Goal: Information Seeking & Learning: Learn about a topic

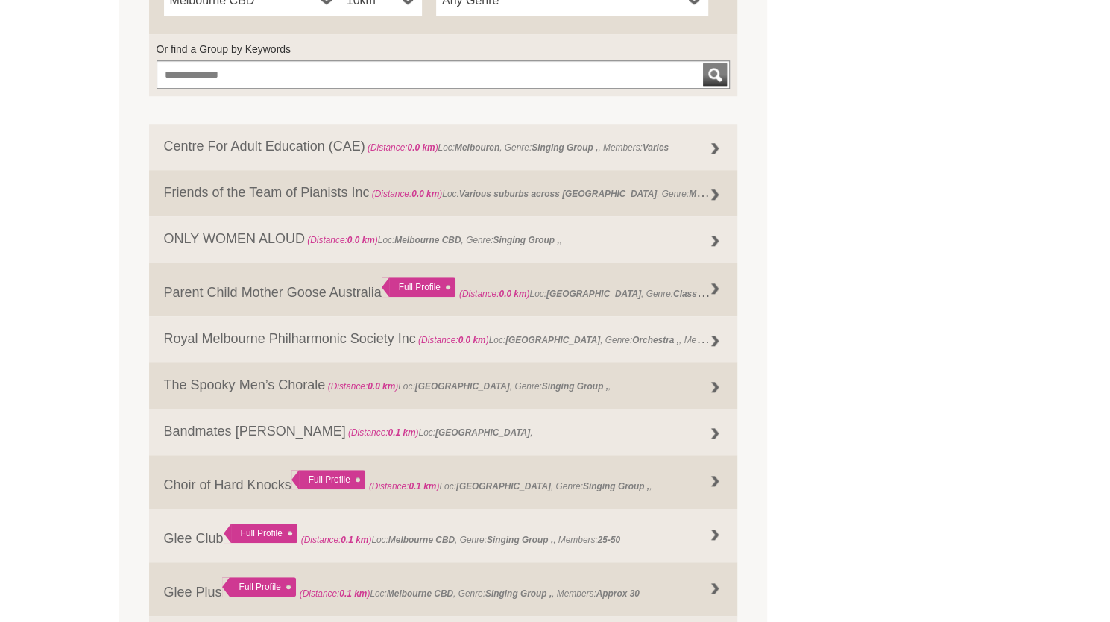
scroll to position [638, 0]
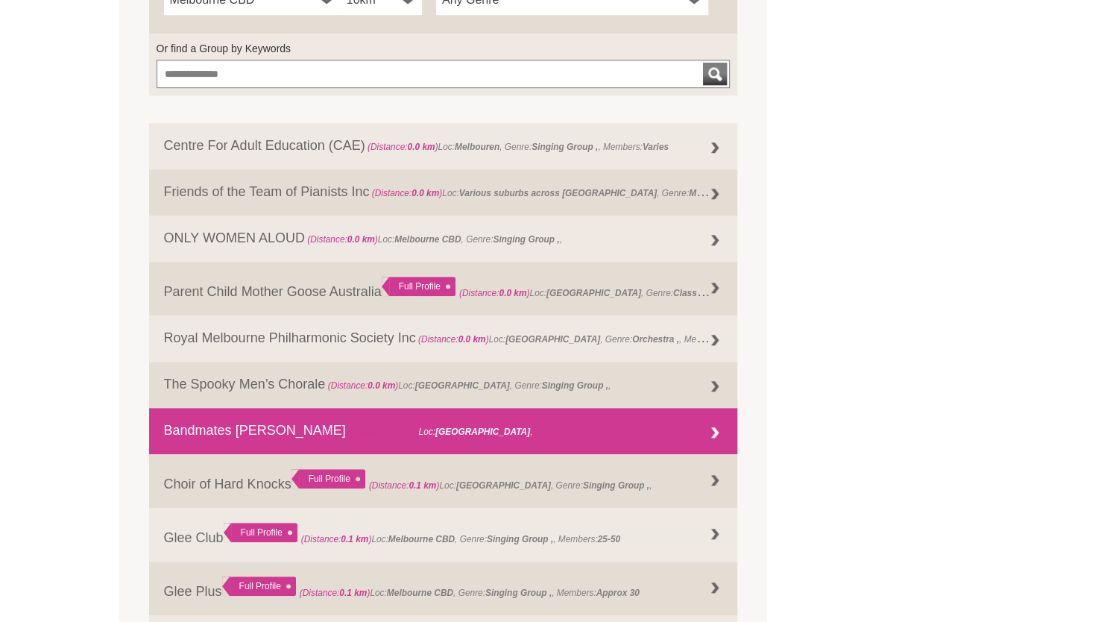
click at [208, 423] on link "Bandmates Victoria (Distance: 0.1 km ) Loc: Melbourne ," at bounding box center [443, 431] width 589 height 46
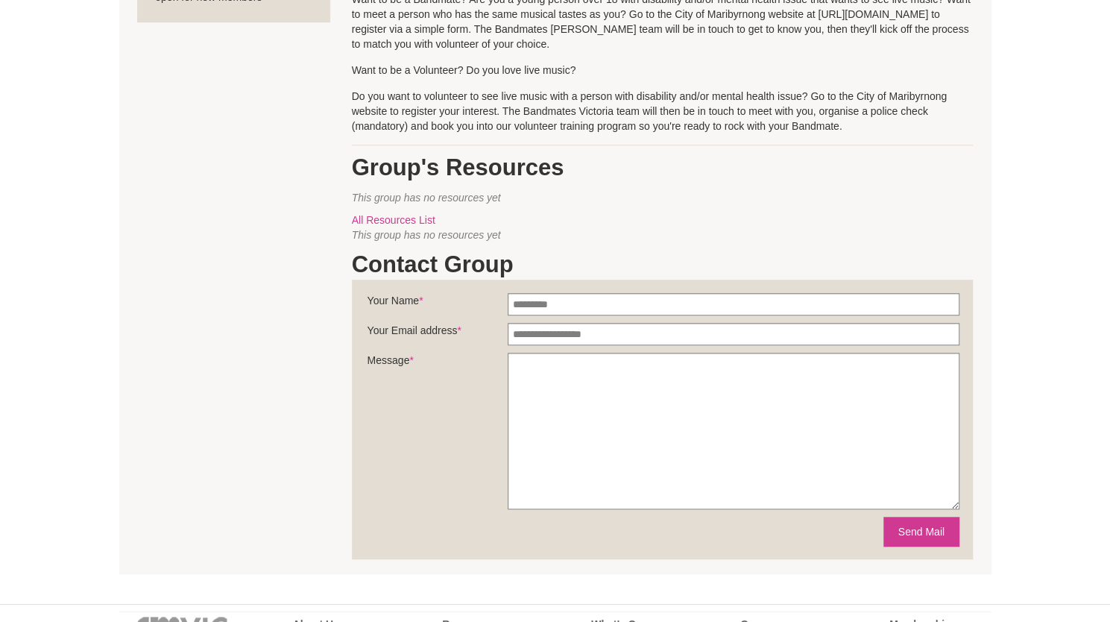
scroll to position [465, 0]
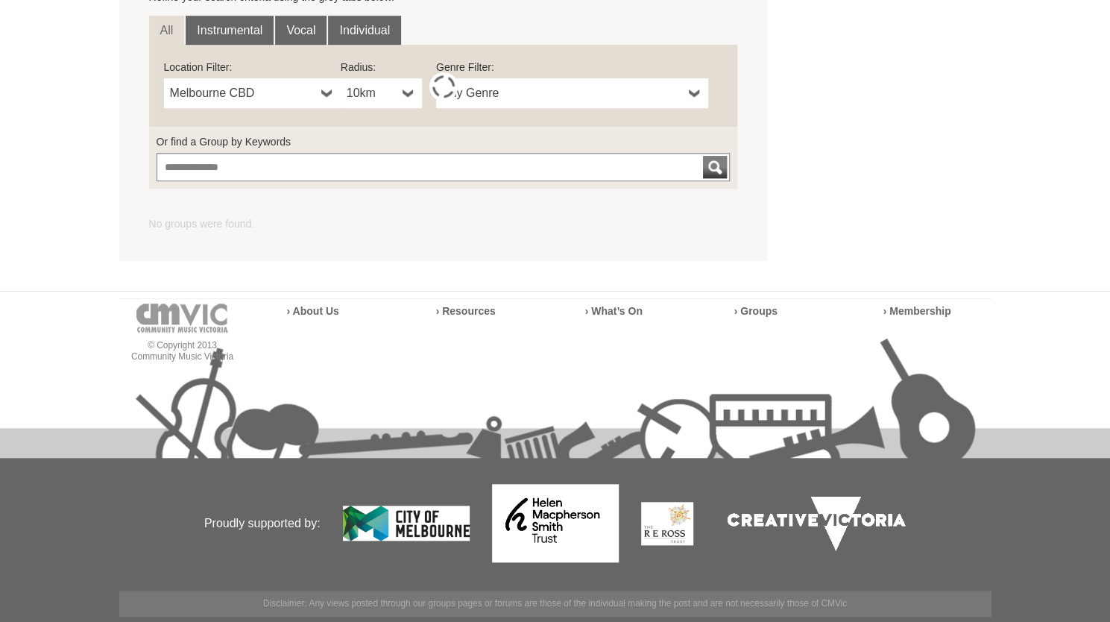
scroll to position [418, 0]
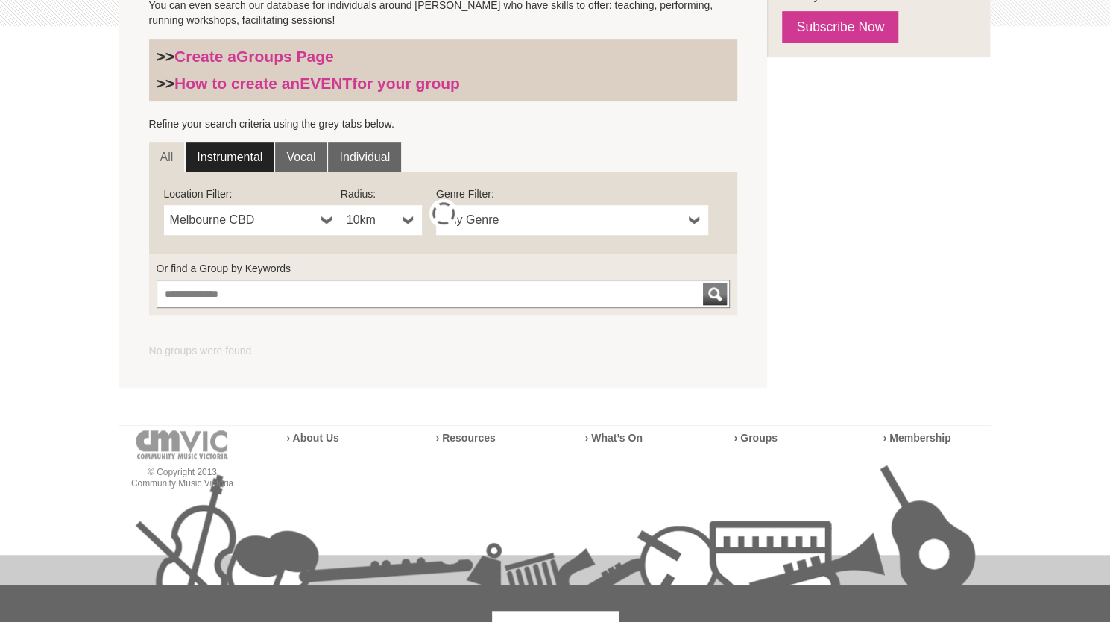
click at [251, 157] on link "Instrumental" at bounding box center [230, 157] width 88 height 30
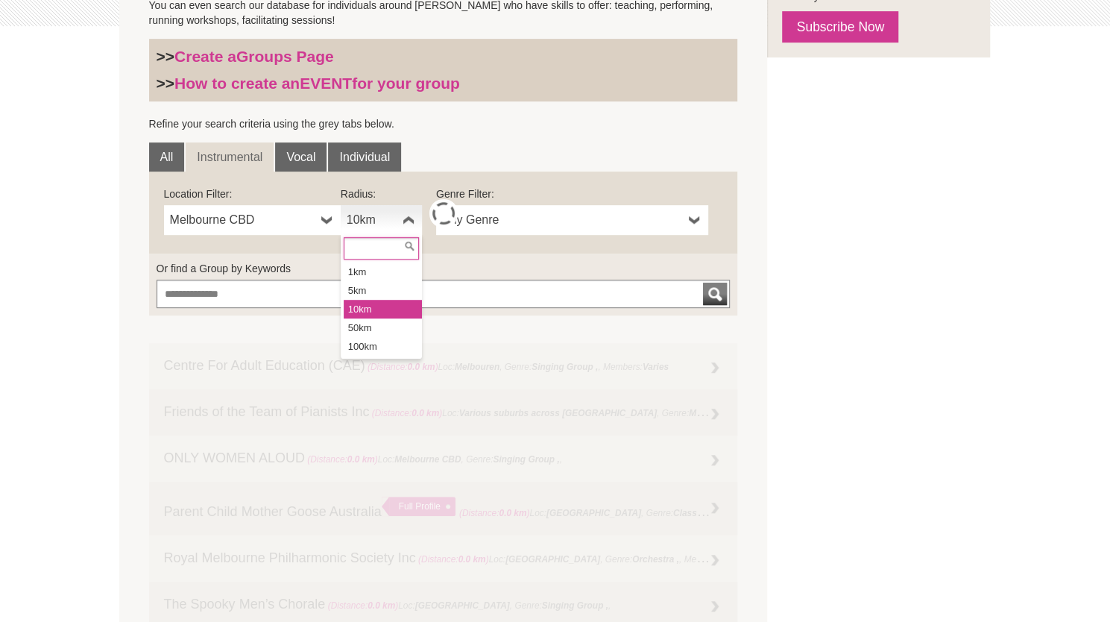
click at [381, 226] on span "10km" at bounding box center [372, 220] width 50 height 18
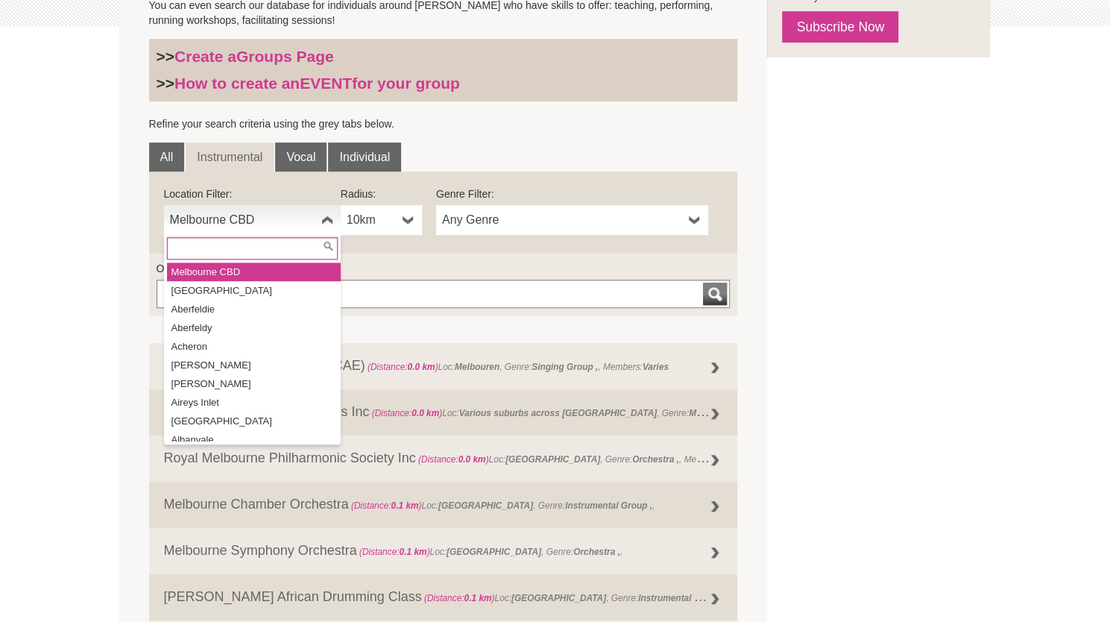
click at [326, 223] on b at bounding box center [327, 220] width 12 height 30
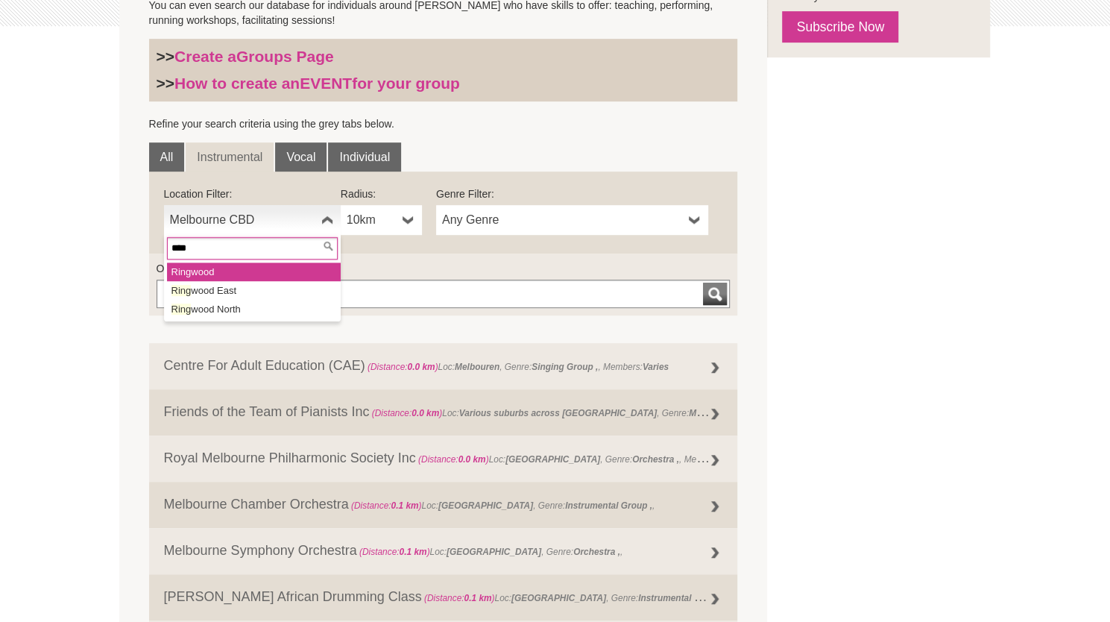
type input "****"
click at [247, 262] on li "Ring wood" at bounding box center [254, 271] width 174 height 19
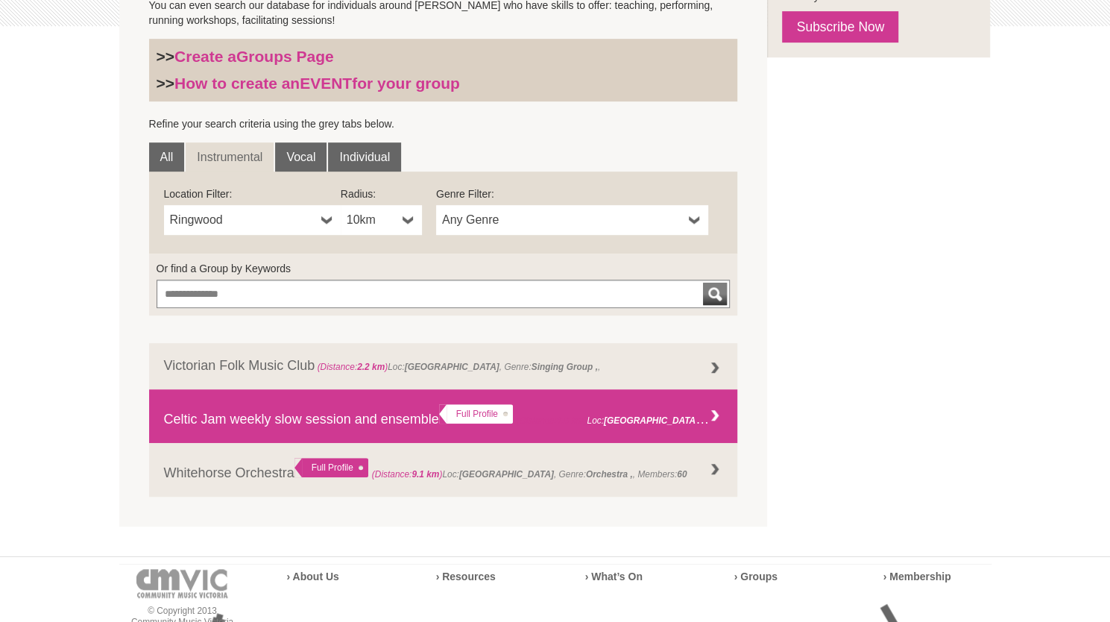
click at [253, 426] on link "Celtic Jam weekly slow session and ensemble Full Profile (Distance: 8.9 km ) Lo…" at bounding box center [443, 416] width 589 height 54
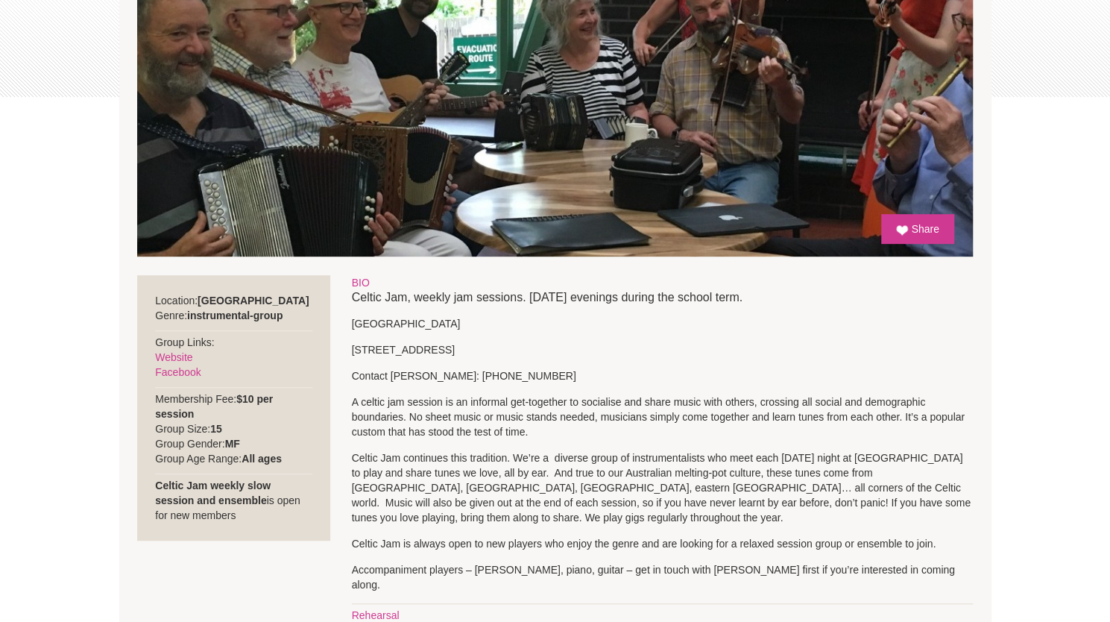
scroll to position [432, 0]
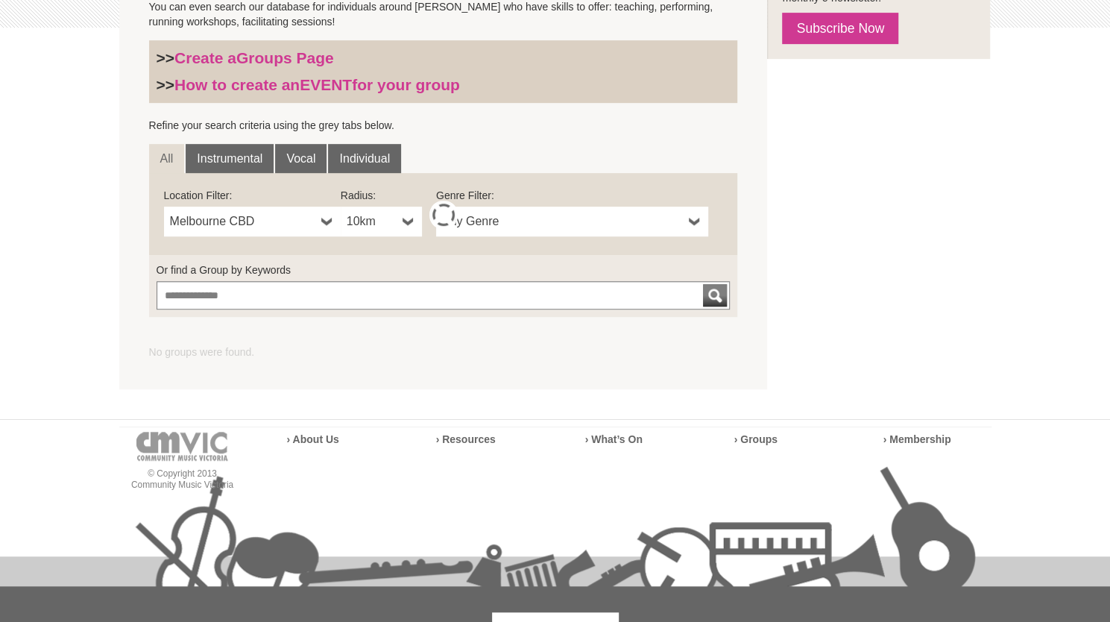
scroll to position [417, 0]
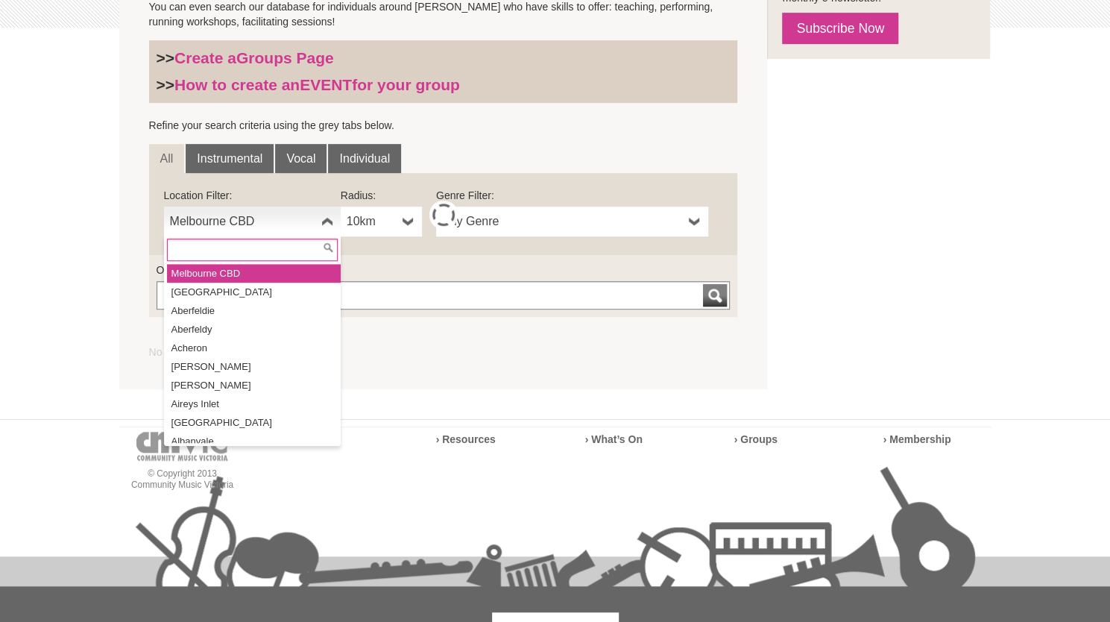
click at [309, 219] on span "Melbourne CBD" at bounding box center [242, 221] width 145 height 18
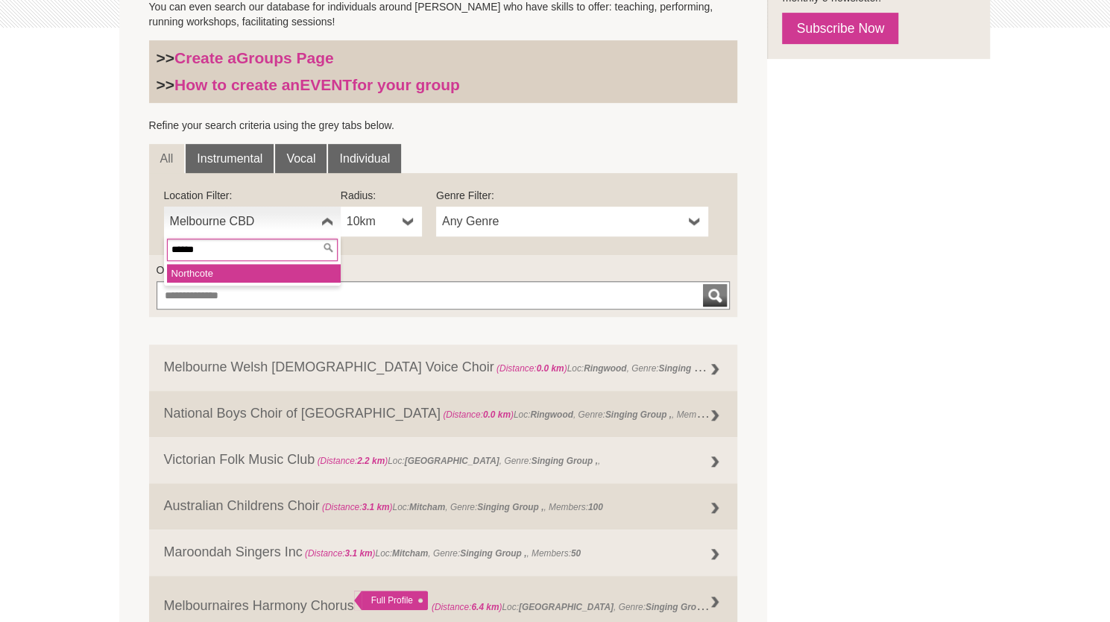
type input "******"
click at [209, 278] on li "Northc ote" at bounding box center [254, 273] width 174 height 19
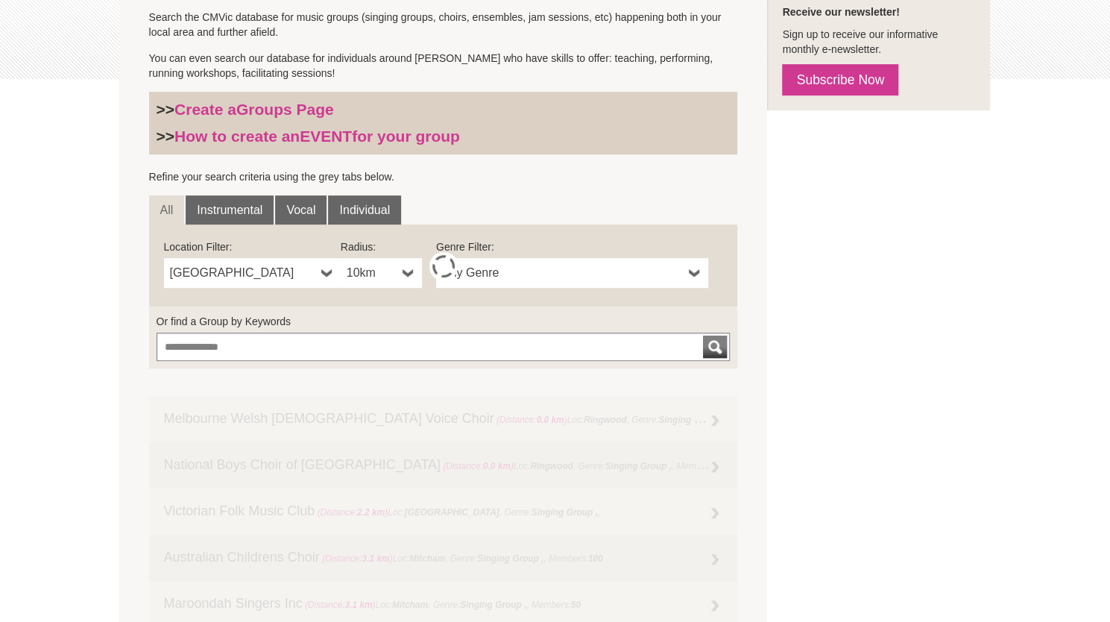
scroll to position [0, 0]
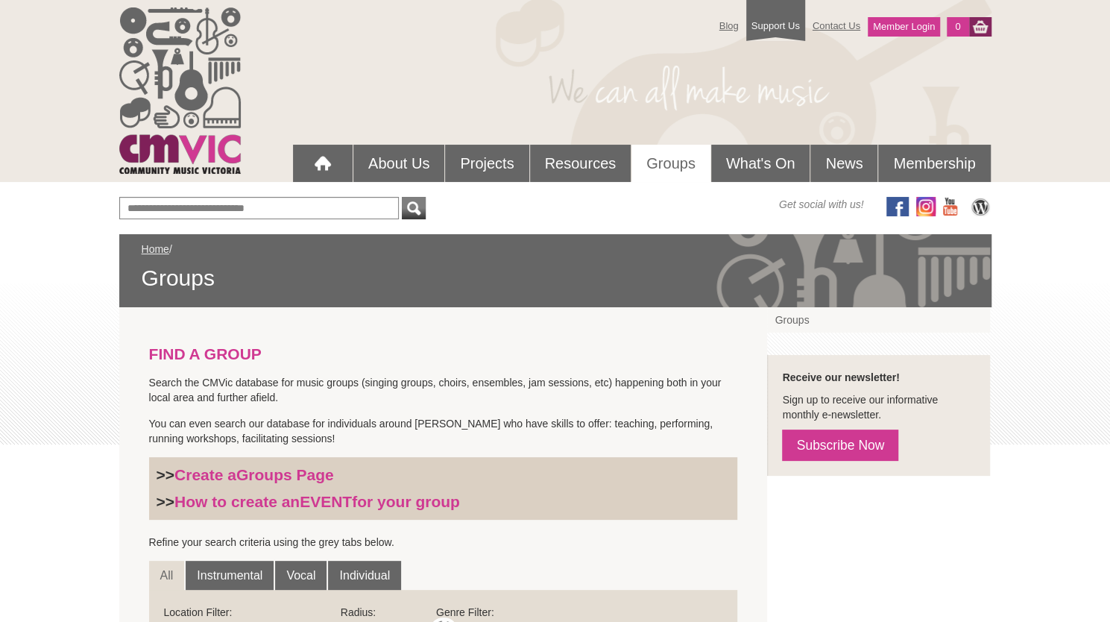
scroll to position [310, 0]
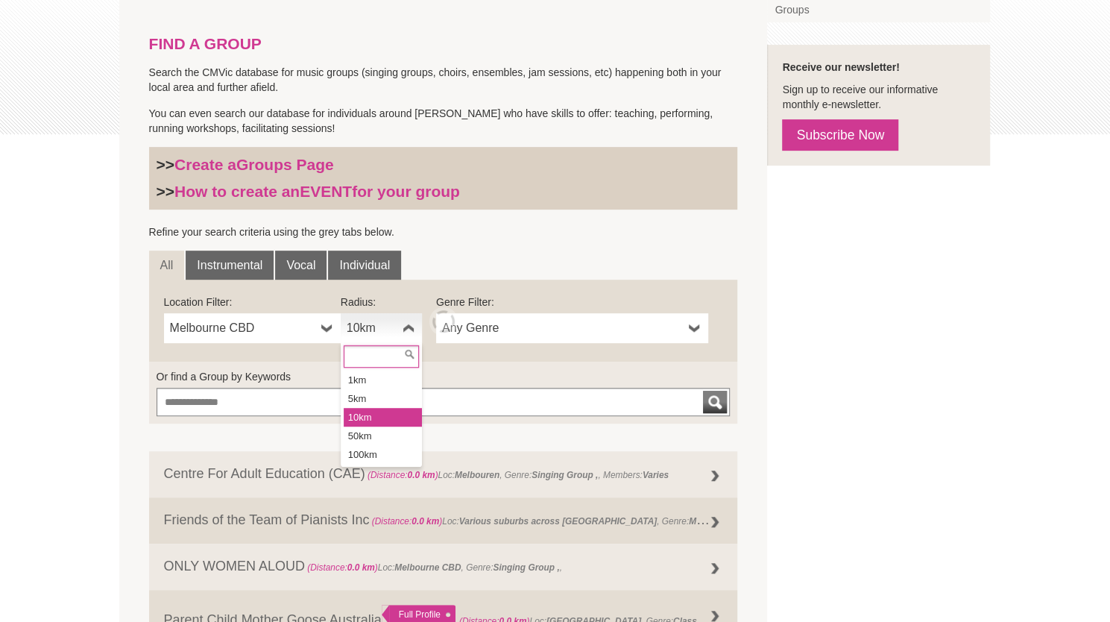
click at [396, 329] on link "10km" at bounding box center [381, 328] width 81 height 30
click at [374, 435] on li "50km" at bounding box center [383, 435] width 78 height 19
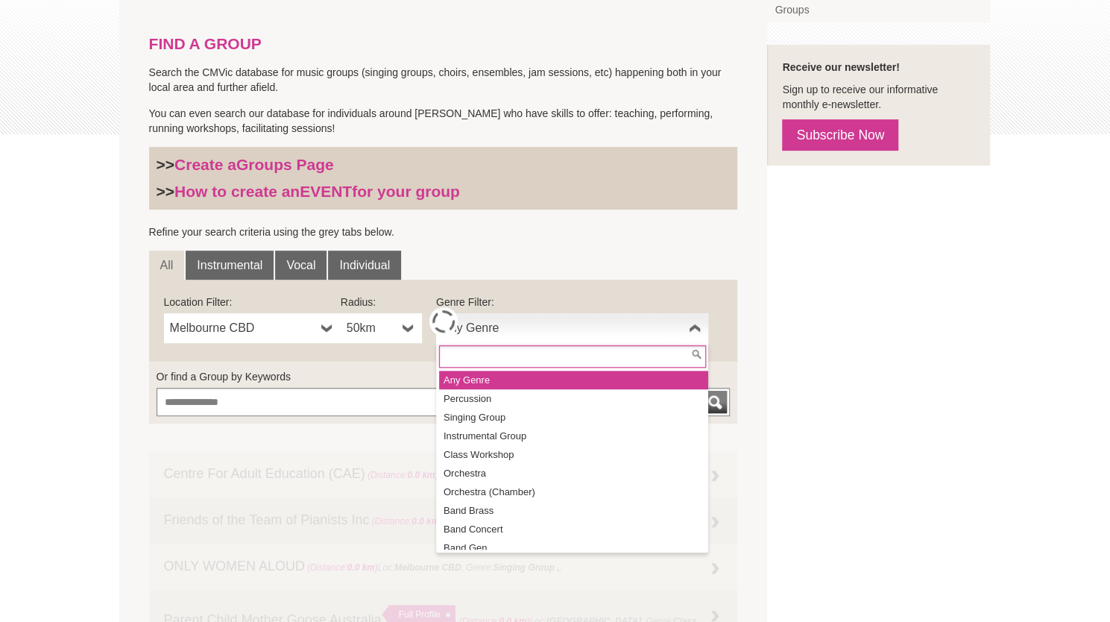
click at [522, 334] on span "Any Genre" at bounding box center [562, 328] width 241 height 18
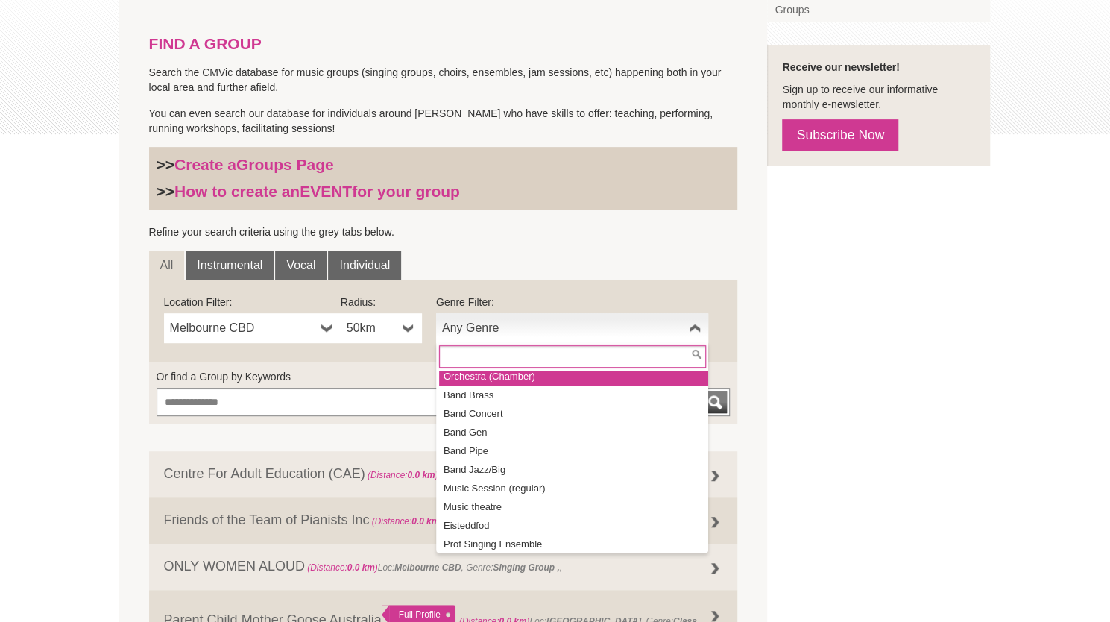
scroll to position [130, 0]
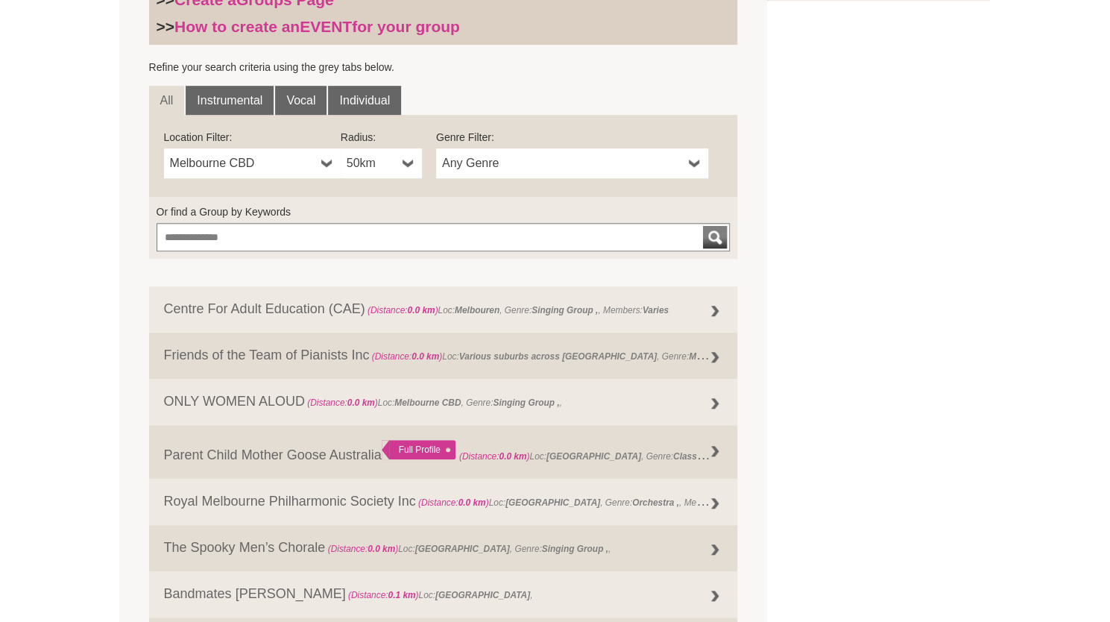
scroll to position [474, 0]
click at [243, 108] on link "Instrumental" at bounding box center [230, 101] width 88 height 30
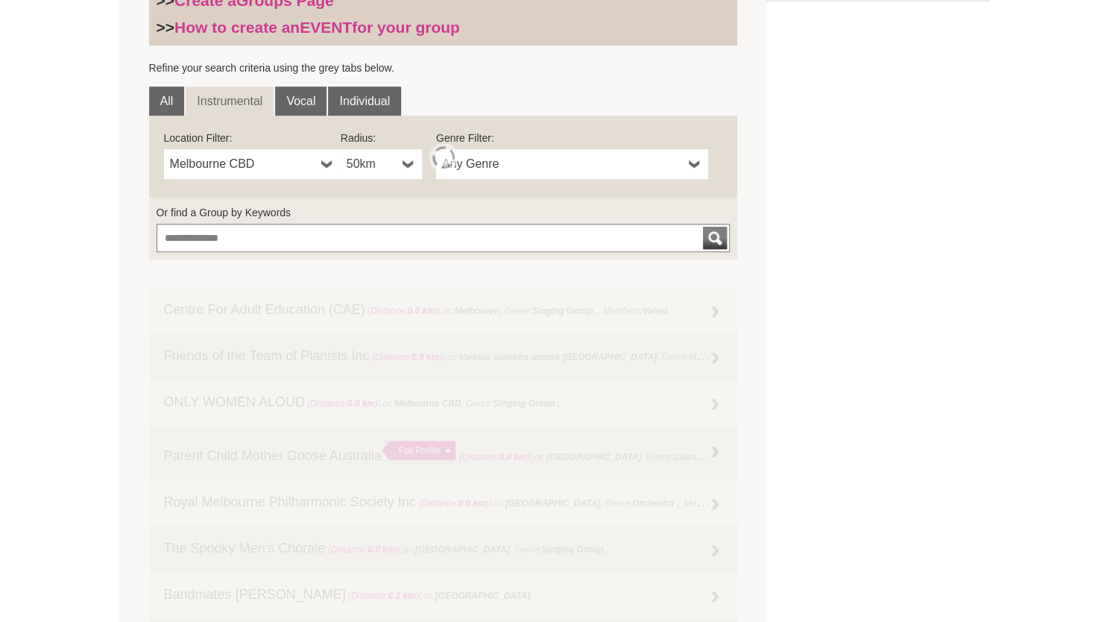
click at [243, 108] on link "Instrumental" at bounding box center [230, 101] width 88 height 30
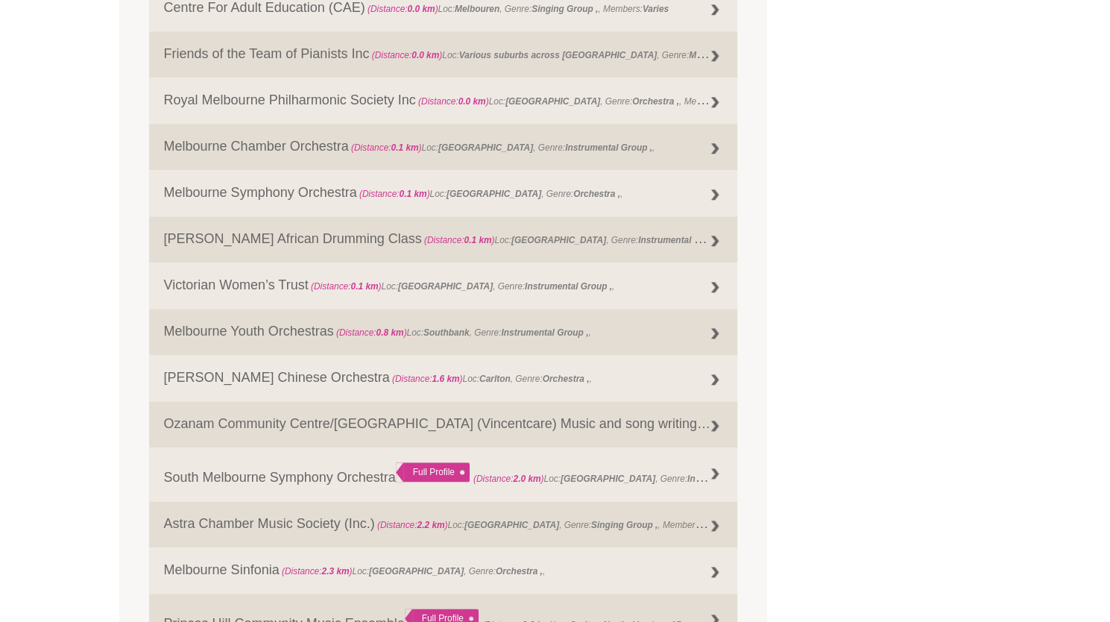
scroll to position [778, 0]
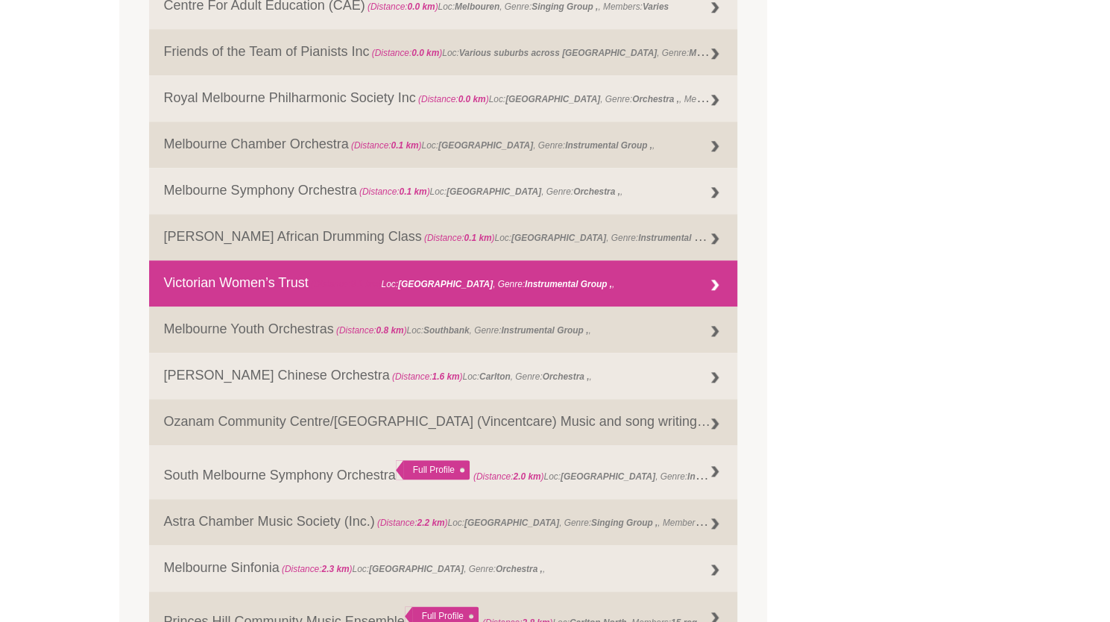
click at [273, 295] on link "Victorian Women’s Trust (Distance: 0.1 km ) Loc: Melbourne , Genre: Instrumenta…" at bounding box center [443, 283] width 589 height 46
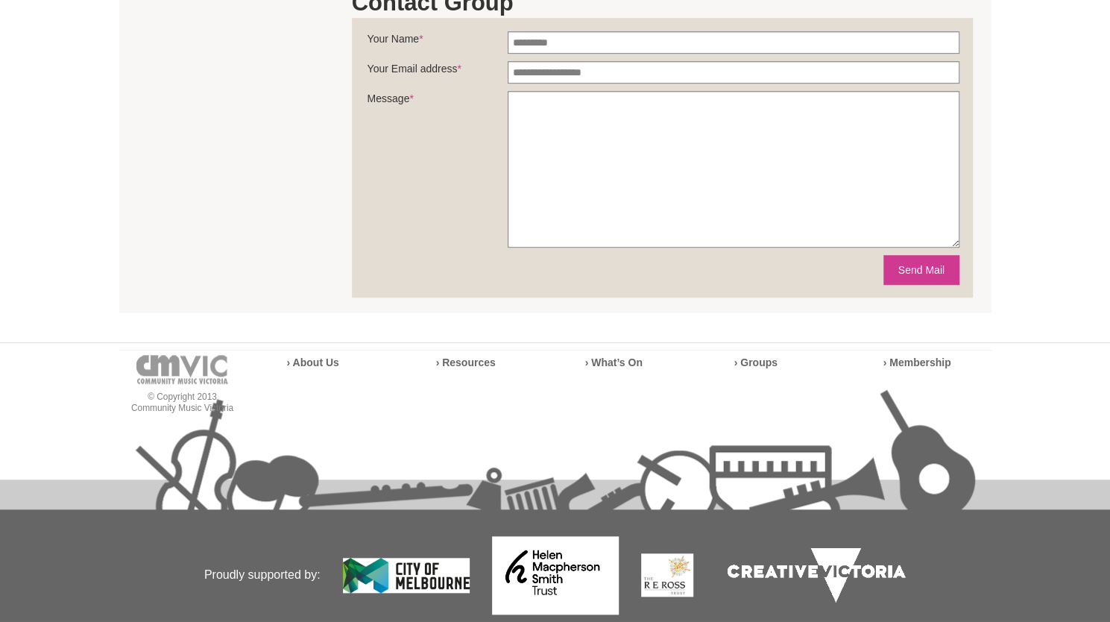
scroll to position [545, 0]
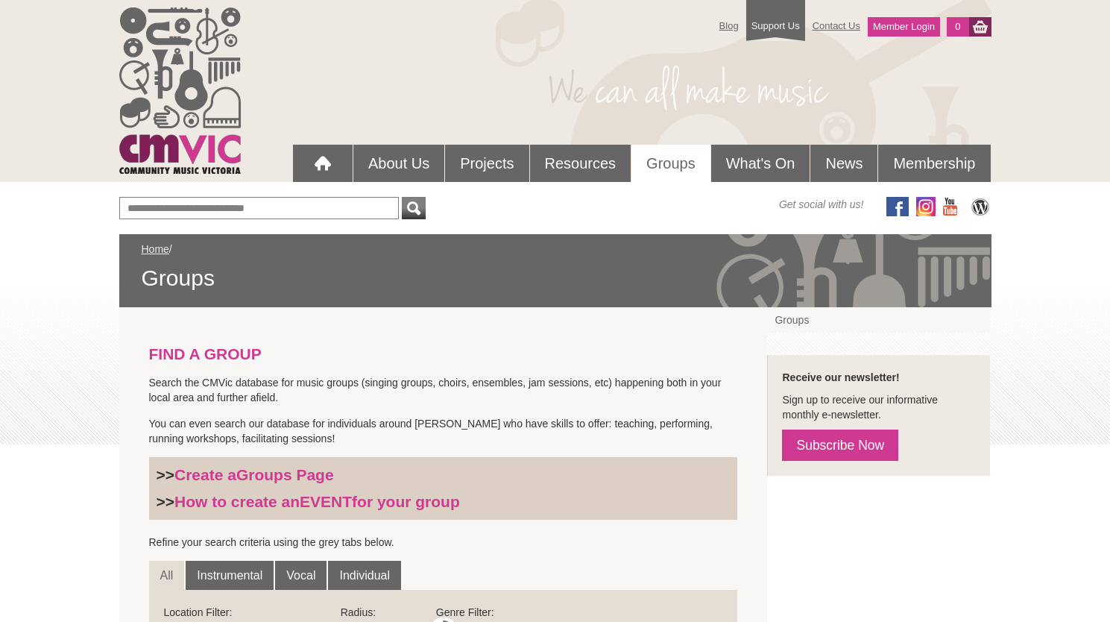
scroll to position [545, 0]
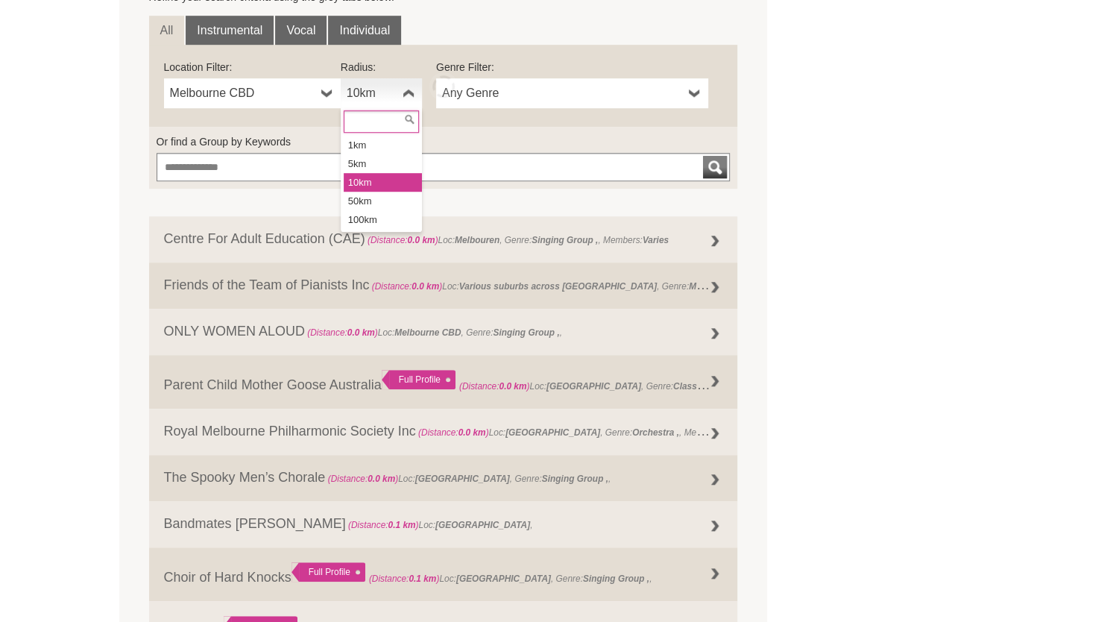
click at [380, 103] on link "10km" at bounding box center [381, 93] width 81 height 30
click at [378, 196] on li "50km" at bounding box center [383, 201] width 78 height 19
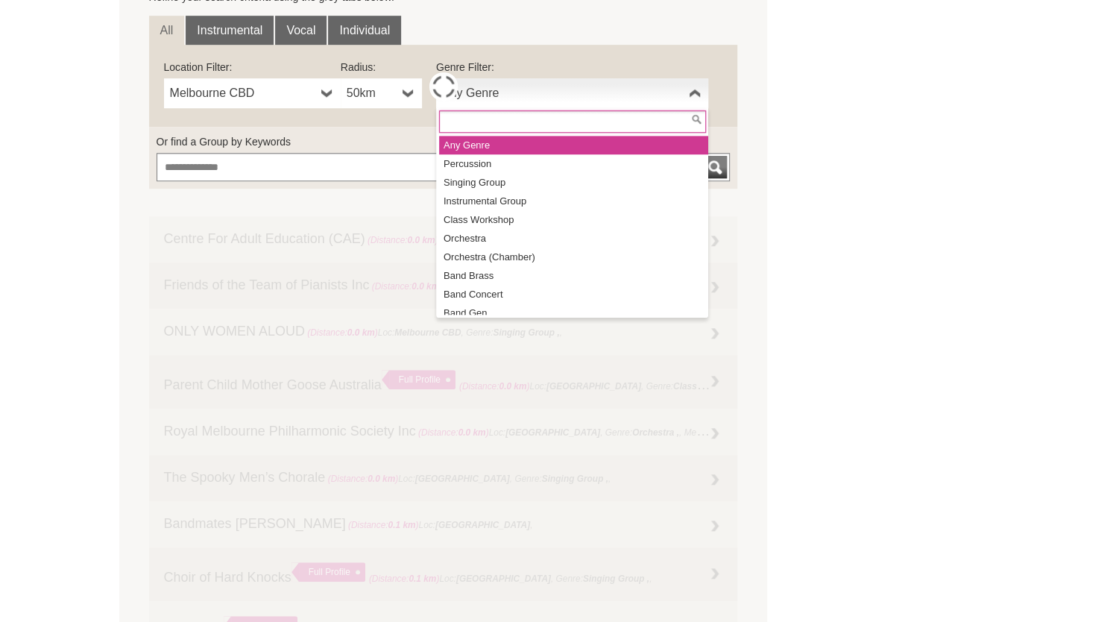
click at [492, 96] on span "Any Genre" at bounding box center [562, 93] width 241 height 18
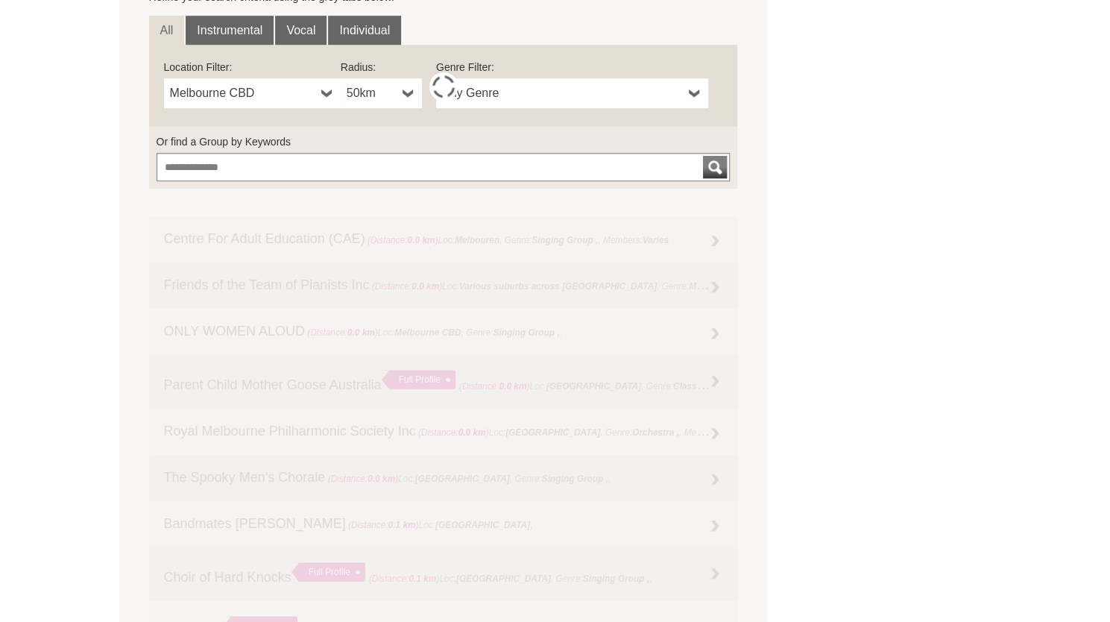
click at [492, 96] on span "Any Genre" at bounding box center [562, 93] width 241 height 18
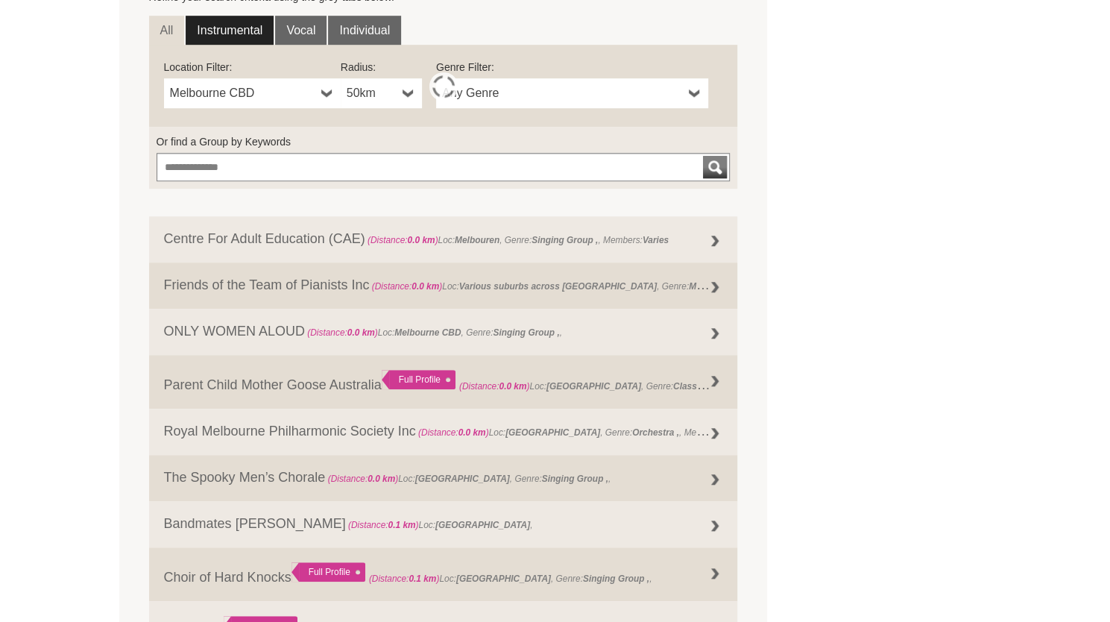
click at [219, 19] on link "Instrumental" at bounding box center [230, 31] width 88 height 30
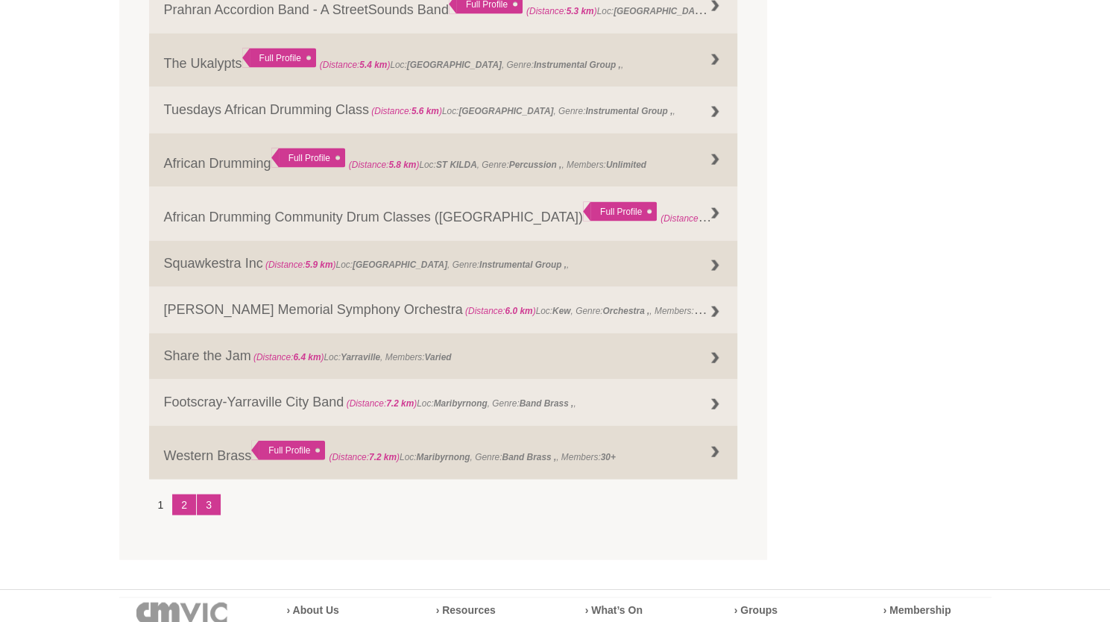
scroll to position [1740, 0]
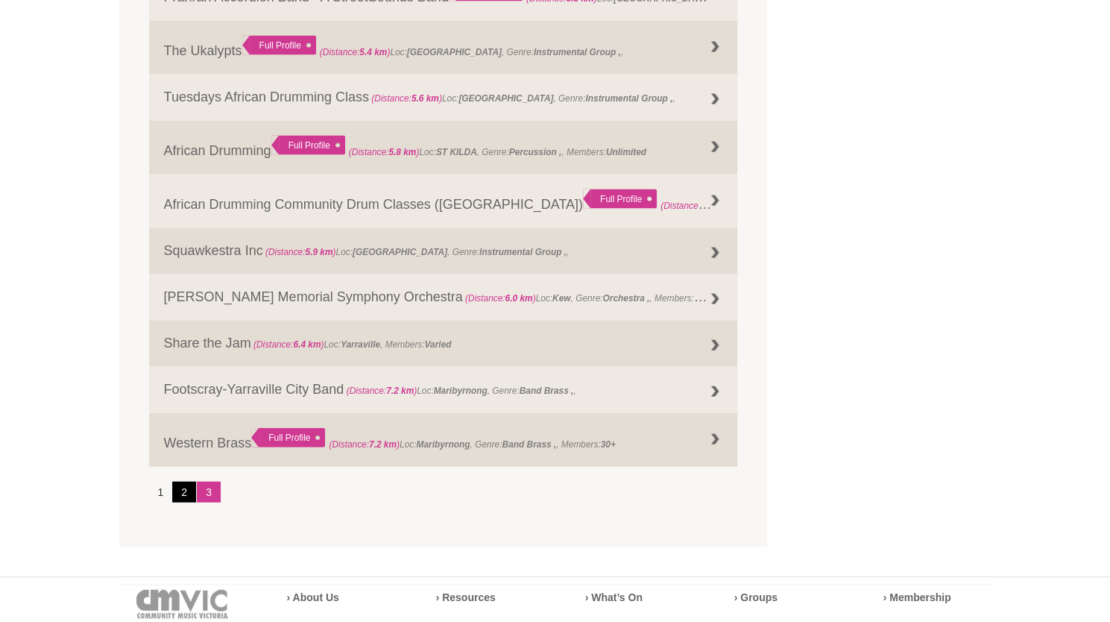
click at [185, 494] on link "2" at bounding box center [184, 491] width 24 height 21
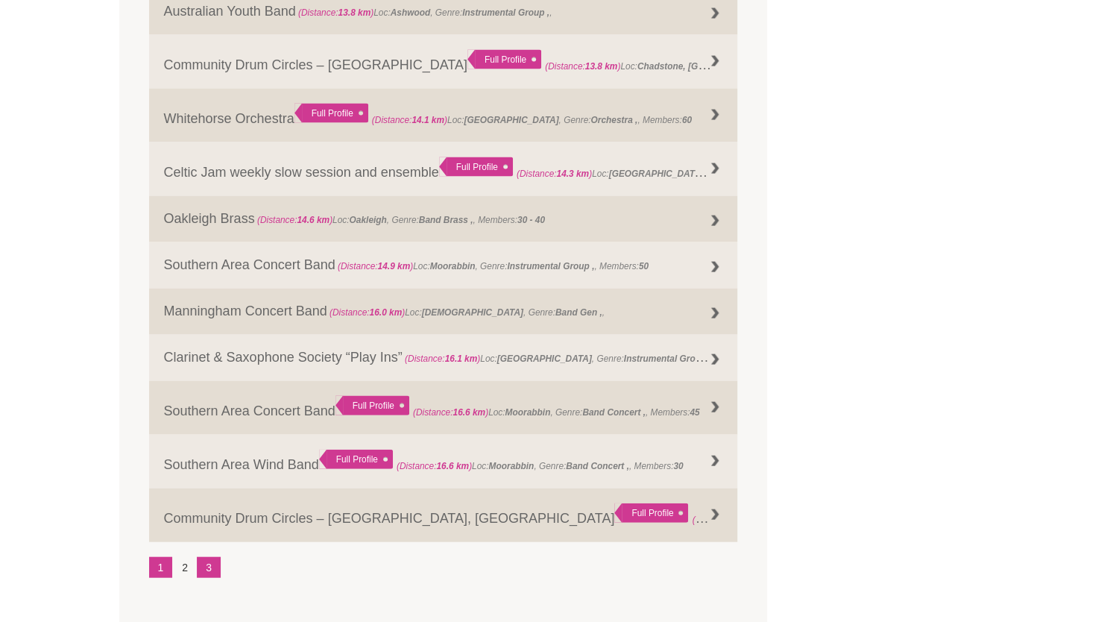
scroll to position [1673, 0]
click at [210, 566] on link "3" at bounding box center [209, 566] width 24 height 21
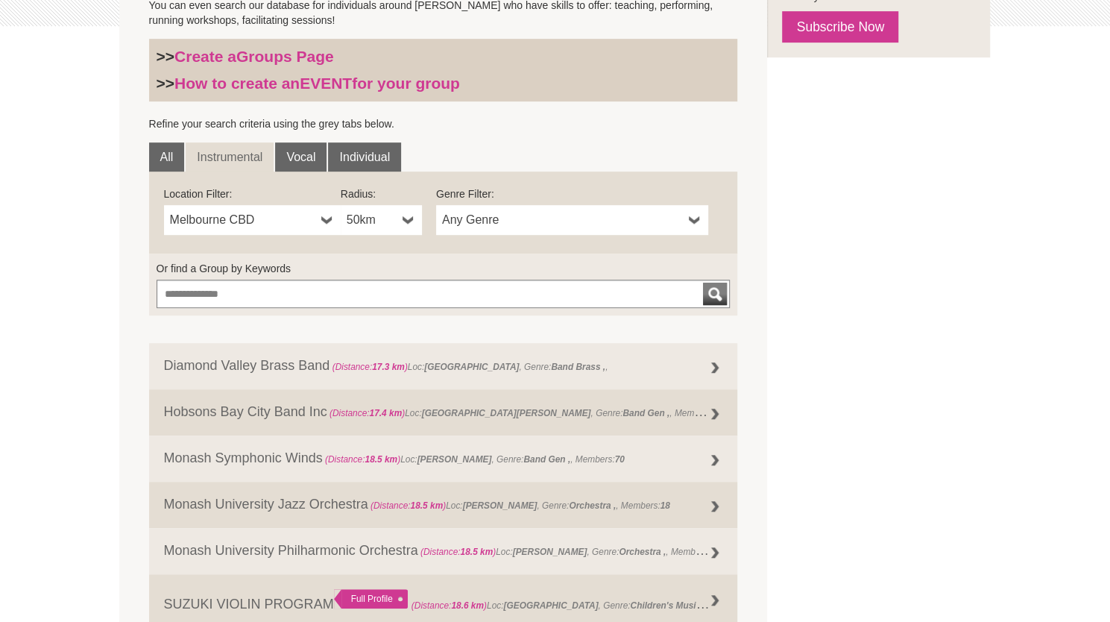
scroll to position [365, 0]
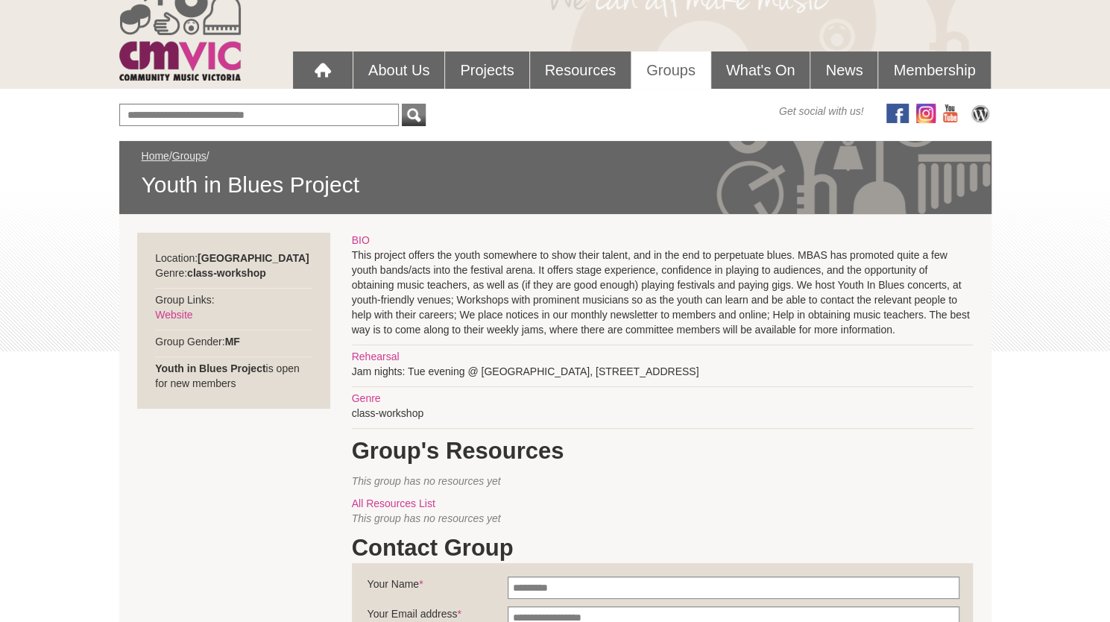
scroll to position [92, 0]
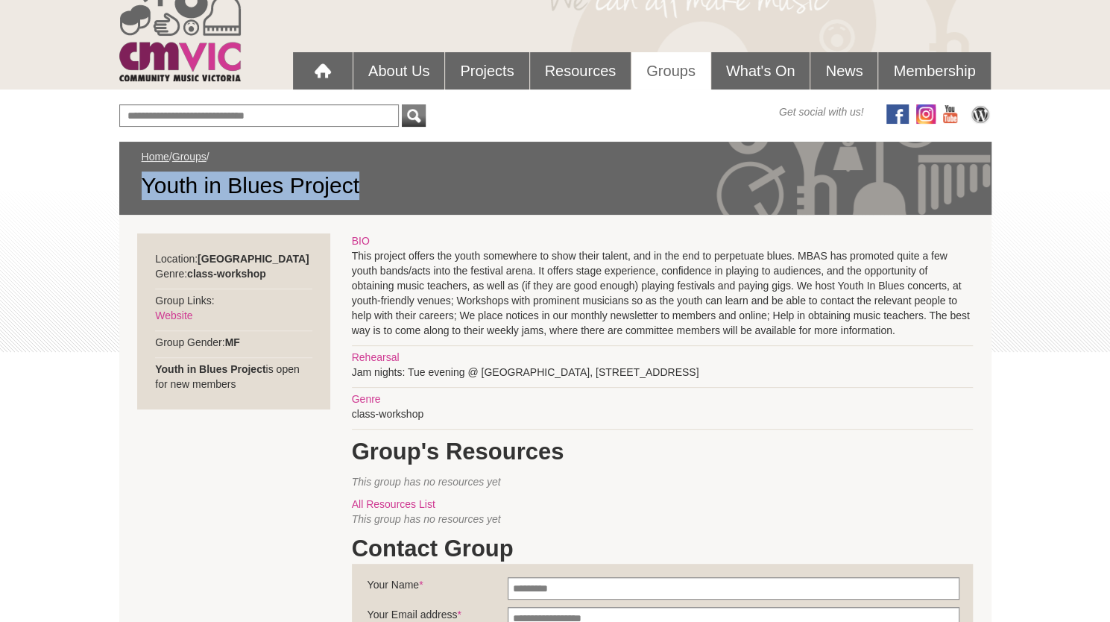
drag, startPoint x: 373, startPoint y: 192, endPoint x: 118, endPoint y: 170, distance: 255.1
click at [119, 170] on div "Home / Groups / Youth in Blues Project" at bounding box center [555, 178] width 872 height 73
copy span "Youth in Blues Project"
